Goal: Task Accomplishment & Management: Manage account settings

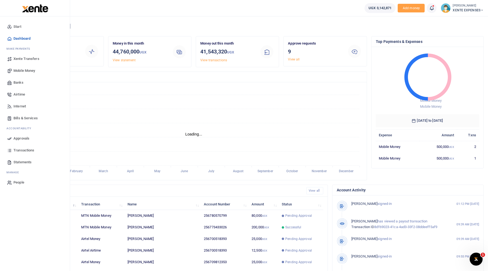
scroll to position [4, 4]
click at [23, 149] on span "Transactions" at bounding box center [23, 149] width 21 height 5
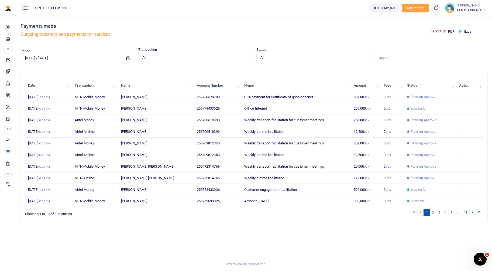
click at [25, 59] on input "[DATE] - [DATE]" at bounding box center [71, 57] width 102 height 9
click at [86, 46] on div "Payments made Outgoing transfers and payments for services" at bounding box center [136, 31] width 232 height 31
click at [95, 60] on input "08/25/2025 - 09/23/2025" at bounding box center [71, 57] width 102 height 9
click at [79, 67] on div "Period 08/25/2025 - 09/23/2025 Transaction All Select an option... All Airtime …" at bounding box center [253, 58] width 471 height 22
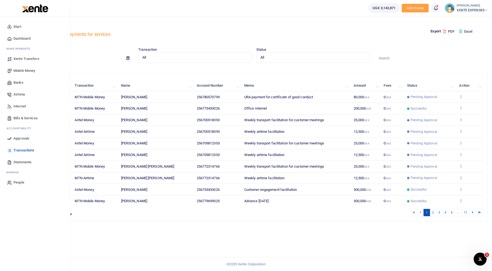
click at [22, 163] on span "Statements" at bounding box center [22, 161] width 18 height 5
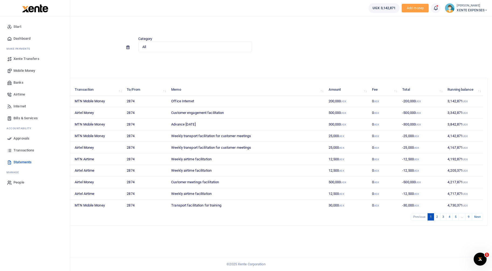
drag, startPoint x: 70, startPoint y: 48, endPoint x: 12, endPoint y: 153, distance: 119.8
click at [12, 153] on div "Start Dashboard M ake Payments Xente Transfers Mobile Money Banks Airtime Inter…" at bounding box center [35, 104] width 70 height 176
click at [26, 139] on span "Approvals" at bounding box center [21, 138] width 16 height 5
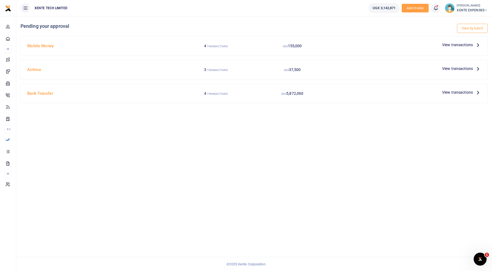
click at [457, 44] on span "View transactions" at bounding box center [457, 45] width 31 height 6
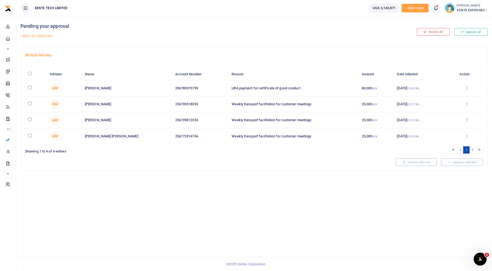
click at [30, 88] on input "checkbox" at bounding box center [30, 88] width 4 height 4
checkbox input "true"
click at [403, 163] on button "Decline selected (1)" at bounding box center [410, 162] width 45 height 8
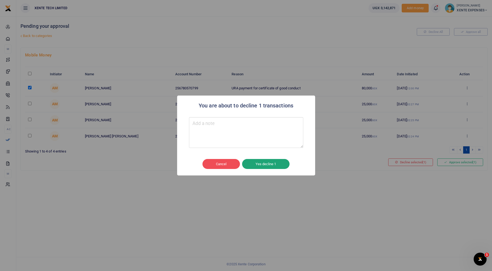
click at [269, 167] on button "Yes decline 1" at bounding box center [265, 164] width 47 height 10
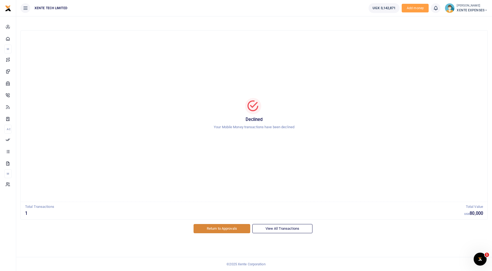
click at [220, 229] on link "Return to Approvals" at bounding box center [222, 228] width 57 height 9
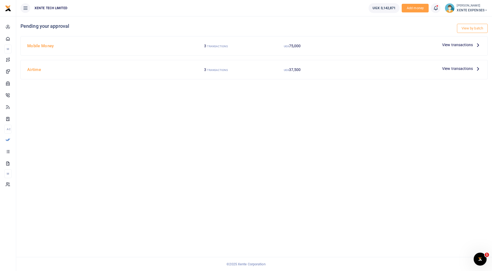
click at [473, 47] on p "View transactions" at bounding box center [461, 45] width 39 height 6
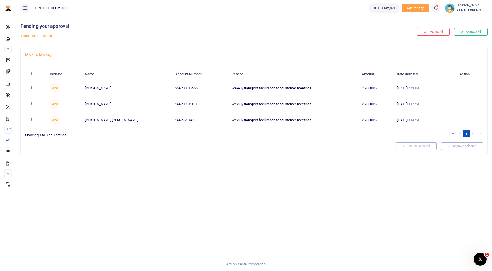
drag, startPoint x: 45, startPoint y: 35, endPoint x: 181, endPoint y: 148, distance: 176.3
click at [45, 35] on link "Back to categories" at bounding box center [174, 35] width 311 height 9
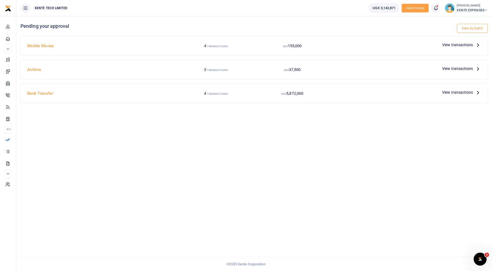
click at [445, 44] on span "View transactions" at bounding box center [457, 45] width 31 height 6
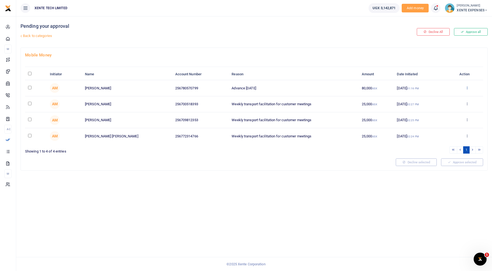
click at [467, 88] on icon at bounding box center [467, 88] width 4 height 4
click at [439, 98] on link "Approve" at bounding box center [447, 97] width 43 height 8
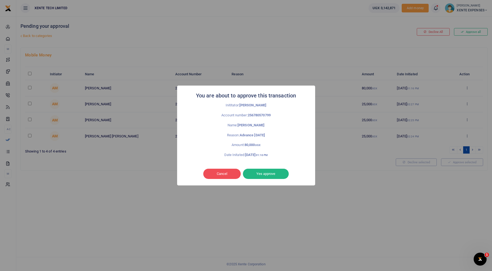
drag, startPoint x: 234, startPoint y: 174, endPoint x: 176, endPoint y: 132, distance: 72.1
click at [233, 174] on button "Cancel" at bounding box center [221, 173] width 37 height 10
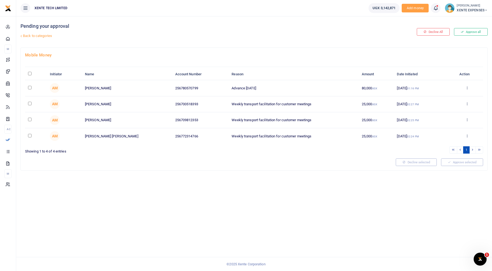
click at [29, 88] on input "checkbox" at bounding box center [30, 88] width 4 height 4
checkbox input "true"
click at [458, 161] on button "Approve selected (1)" at bounding box center [460, 162] width 46 height 8
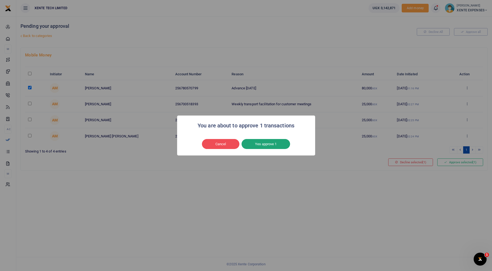
click at [273, 141] on button "Yes approve 1" at bounding box center [265, 144] width 49 height 10
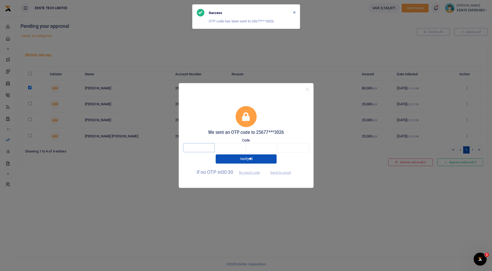
click at [200, 150] on input "text" at bounding box center [199, 147] width 32 height 9
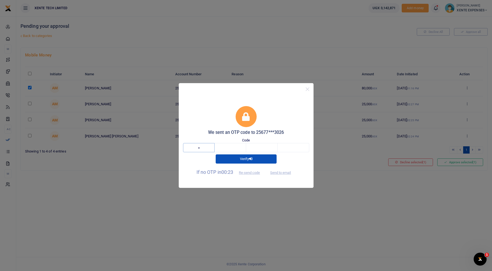
type input "6"
type input "8"
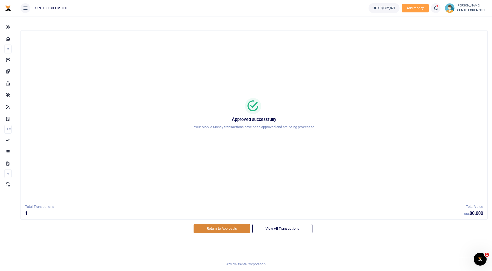
click at [228, 226] on link "Return to Approvals" at bounding box center [222, 228] width 57 height 9
